Goal: Information Seeking & Learning: Learn about a topic

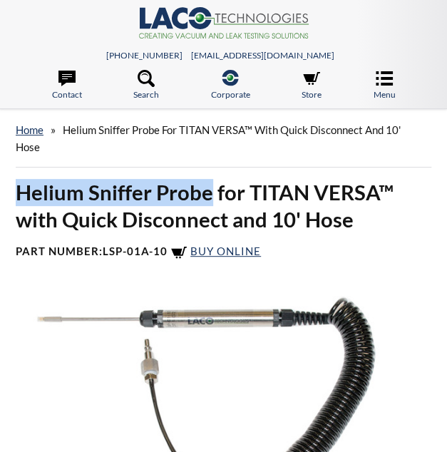
click at [212, 186] on div "Helium Sniffer Probe for TITAN VERSA™ with Quick Disconnect and 10' Hose Part N…" at bounding box center [223, 226] width 433 height 94
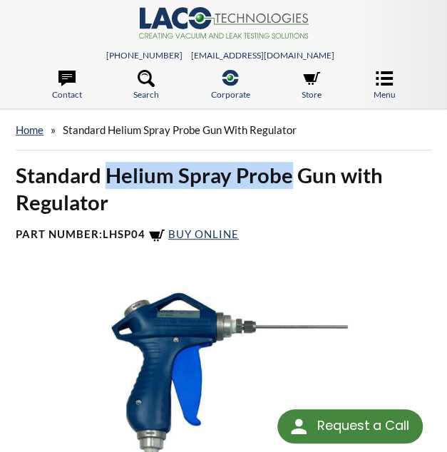
drag, startPoint x: 106, startPoint y: 174, endPoint x: 287, endPoint y: 172, distance: 181.1
click at [287, 172] on h1 "Standard Helium Spray Probe Gun with Regulator" at bounding box center [224, 189] width 416 height 54
copy h1 "Helium Spray Probe"
